Goal: Transaction & Acquisition: Subscribe to service/newsletter

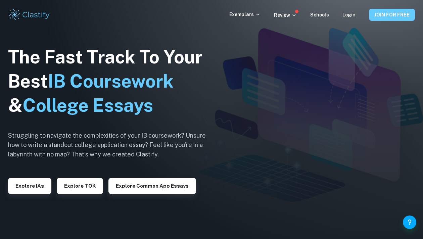
click at [395, 16] on button "JOIN FOR FREE" at bounding box center [392, 15] width 46 height 12
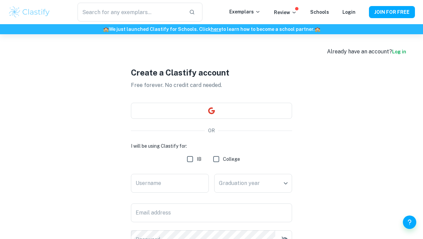
click at [190, 159] on input "IB" at bounding box center [189, 158] width 13 height 13
checkbox input "true"
click at [177, 180] on input "Username" at bounding box center [170, 183] width 78 height 19
type input "LailaKazziha"
click at [262, 185] on body "We value your privacy We use cookies to enhance your browsing experience, serve…" at bounding box center [211, 153] width 423 height 239
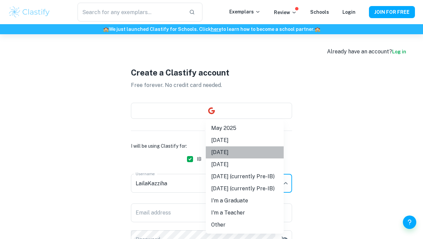
click at [227, 154] on li "May 2026" at bounding box center [245, 152] width 78 height 12
type input "M26"
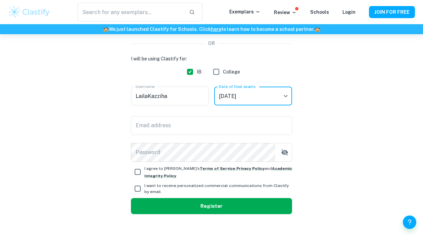
scroll to position [89, 0]
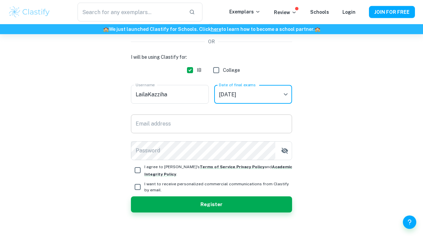
click at [157, 125] on input "Email address" at bounding box center [211, 123] width 161 height 19
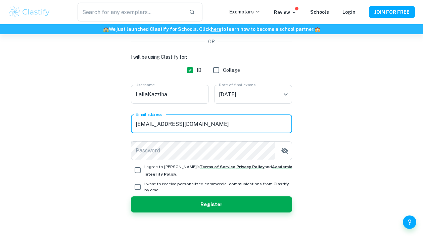
type input "laila.kazziha@gmail.com"
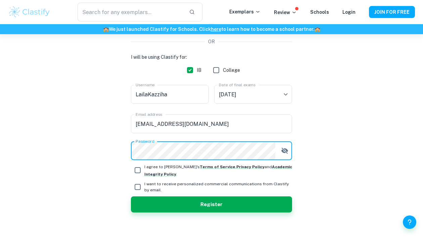
click at [282, 151] on icon "button" at bounding box center [284, 151] width 7 height 6
click at [139, 172] on input "I agree to Clastify's Terms of Service , Privacy Policy and Academic Integrity …" at bounding box center [137, 169] width 13 height 13
checkbox input "true"
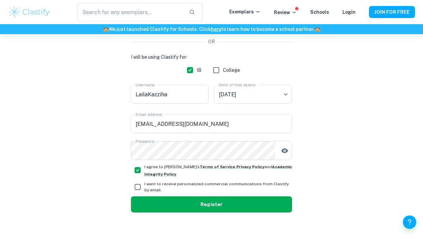
click at [205, 203] on button "Register" at bounding box center [211, 204] width 161 height 16
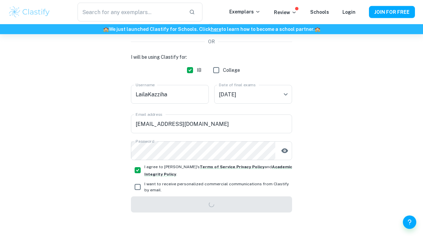
scroll to position [34, 0]
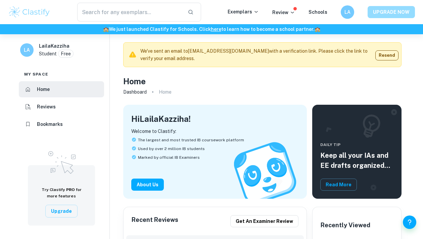
click at [383, 10] on button "UPGRADE NOW" at bounding box center [390, 12] width 47 height 12
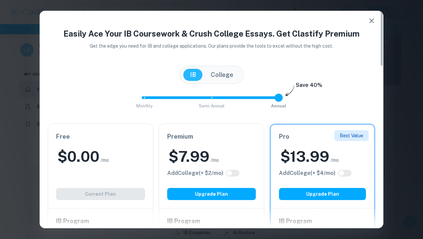
scroll to position [116, 0]
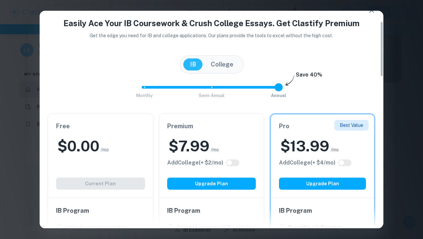
drag, startPoint x: 381, startPoint y: 58, endPoint x: 393, endPoint y: 60, distance: 12.2
click at [393, 60] on div "Easily Ace Your IB Coursework & Crush College Essays. Get Clastify Premium Get …" at bounding box center [211, 119] width 423 height 239
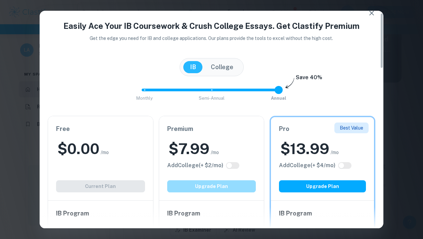
click at [198, 183] on button "Upgrade Plan" at bounding box center [211, 186] width 89 height 12
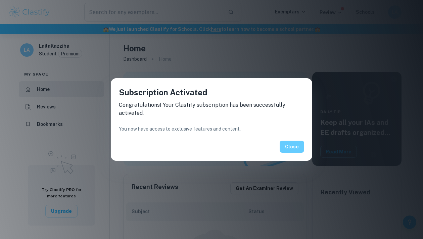
click at [296, 143] on button "Close" at bounding box center [291, 147] width 24 height 12
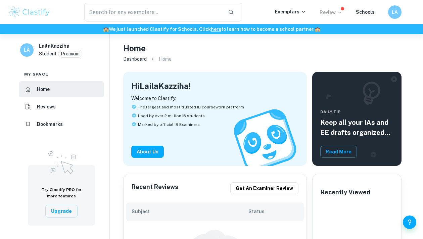
click at [331, 10] on p "Review" at bounding box center [330, 12] width 23 height 7
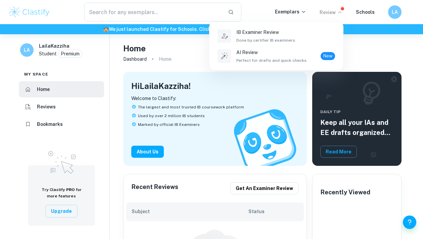
click at [331, 10] on div at bounding box center [211, 119] width 423 height 239
